Goal: Find specific page/section: Find specific page/section

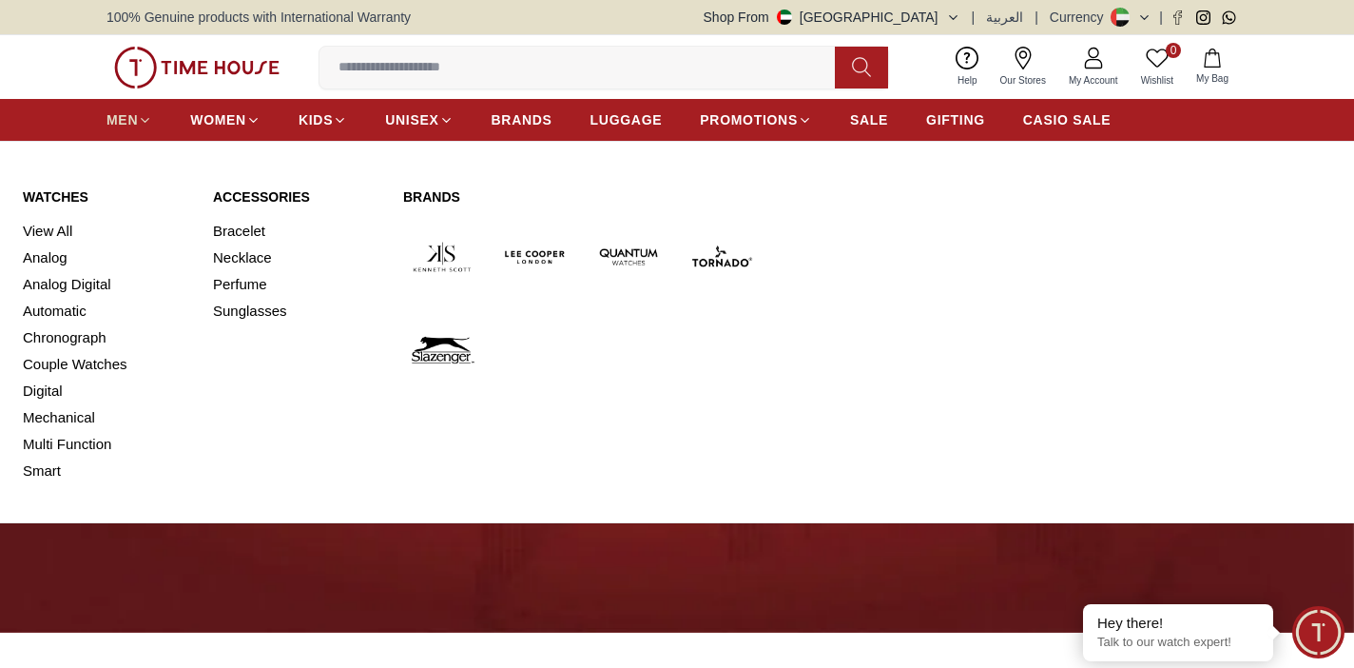
click at [134, 126] on span "MEN" at bounding box center [122, 119] width 31 height 19
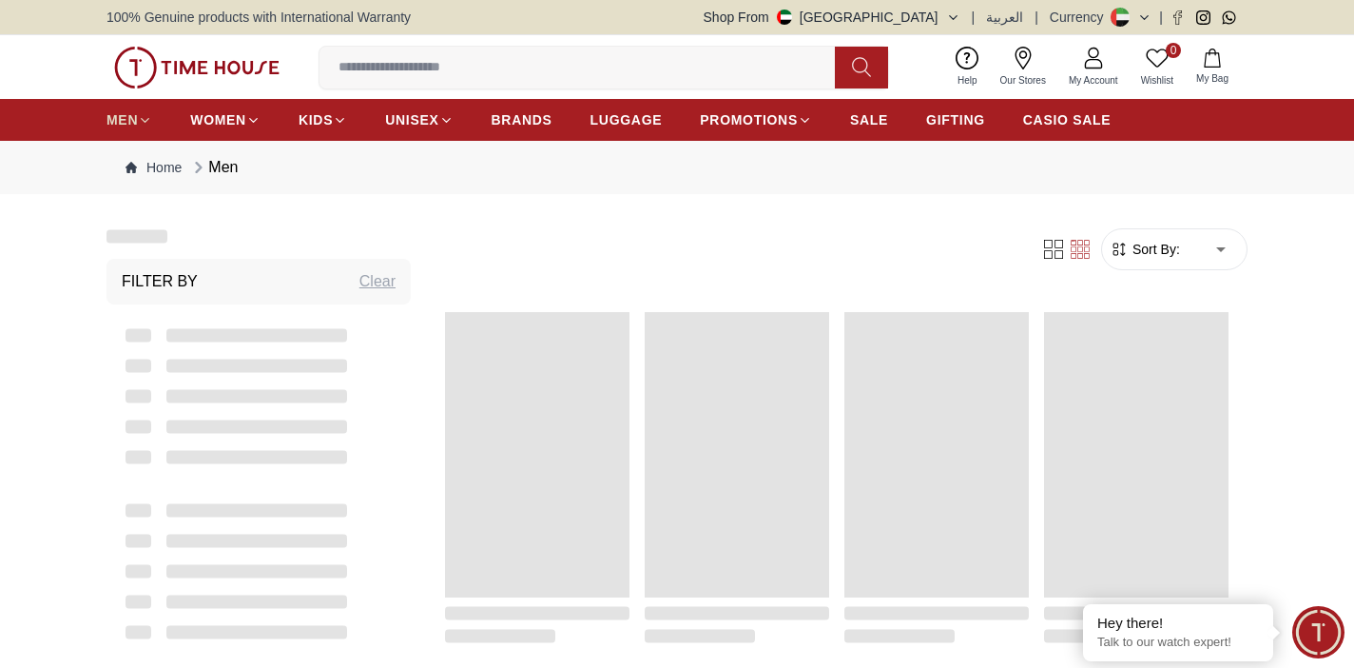
click at [134, 126] on span "MEN" at bounding box center [122, 119] width 31 height 19
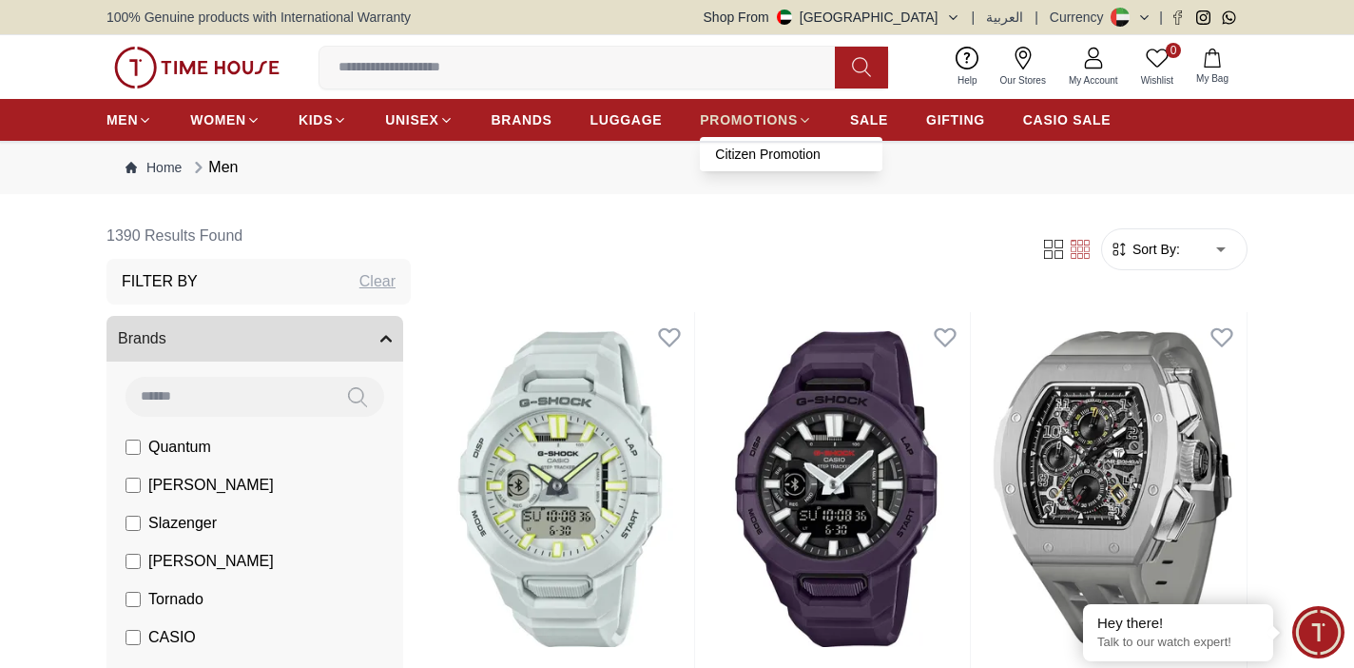
click at [747, 127] on link "PROMOTIONS" at bounding box center [756, 120] width 112 height 34
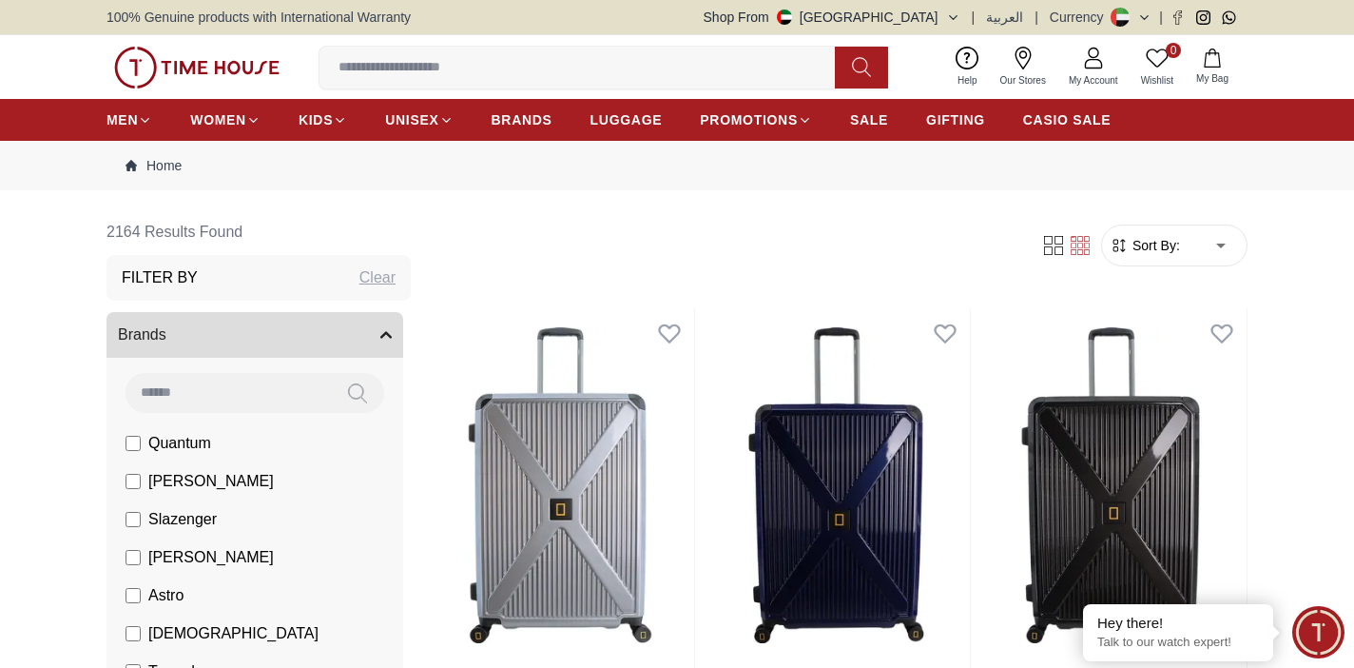
click at [1031, 58] on icon at bounding box center [1023, 58] width 23 height 23
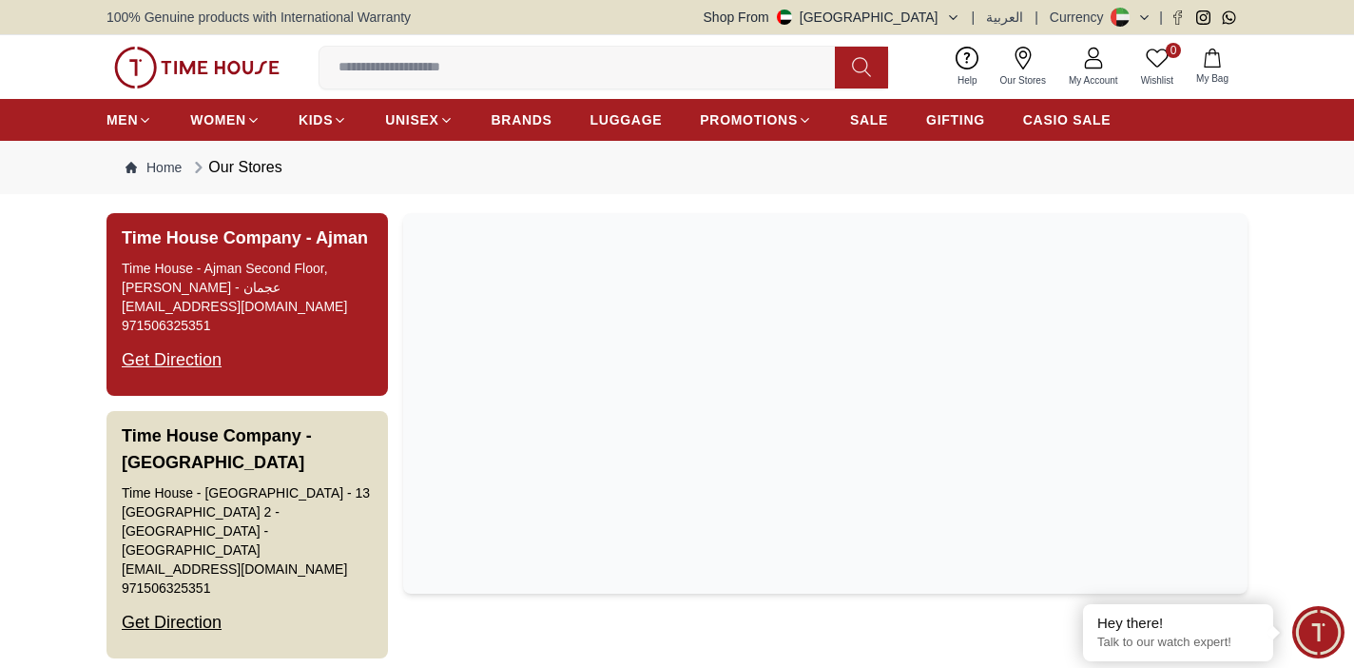
click at [221, 319] on button "Time House Company - Ajman Time House - Ajman Second Floor, [PERSON_NAME] - عجم…" at bounding box center [248, 304] width 282 height 183
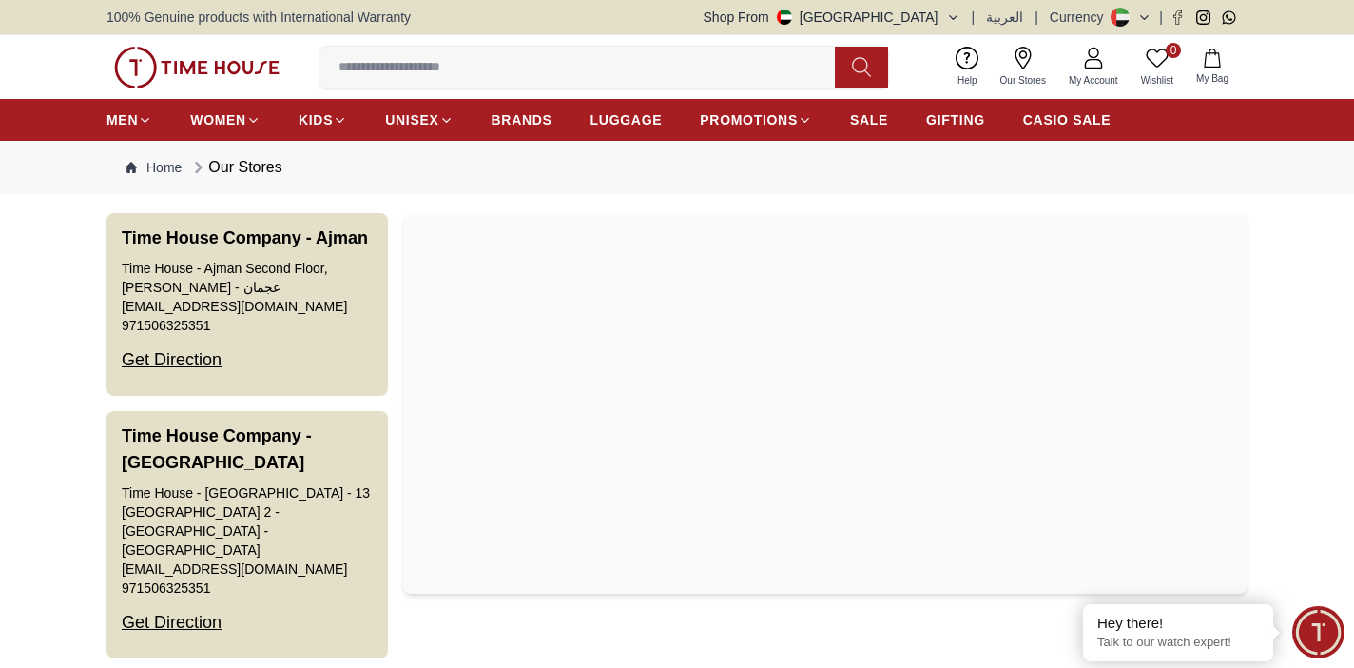
click at [957, 15] on icon "button" at bounding box center [953, 17] width 8 height 4
